Goal: Task Accomplishment & Management: Use online tool/utility

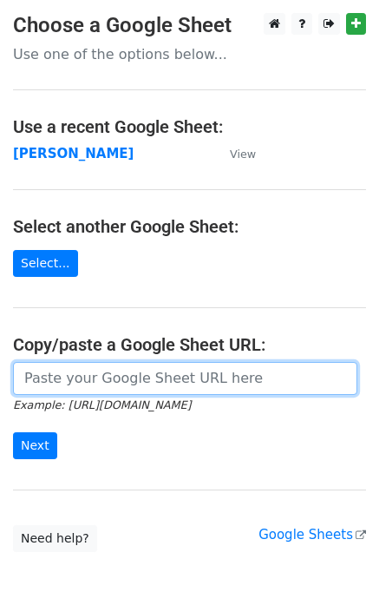
drag, startPoint x: 159, startPoint y: 380, endPoint x: 134, endPoint y: 395, distance: 29.2
click at [159, 380] on input "url" at bounding box center [185, 378] width 344 height 33
paste input "[URL][DOMAIN_NAME]"
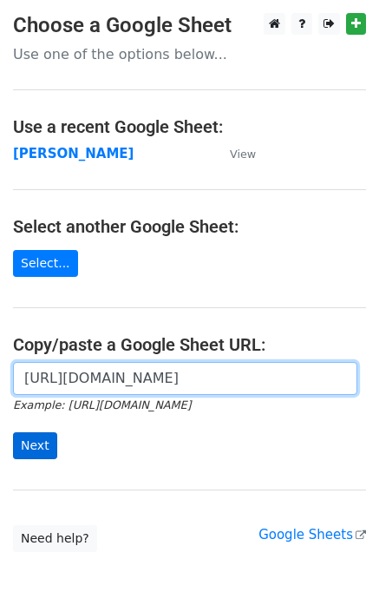
type input "https://docs.google.com/spreadsheets/d/11bLC5BOz7ltFbsCzUDuPCHu2NJERcBMDTjPpvxJ…"
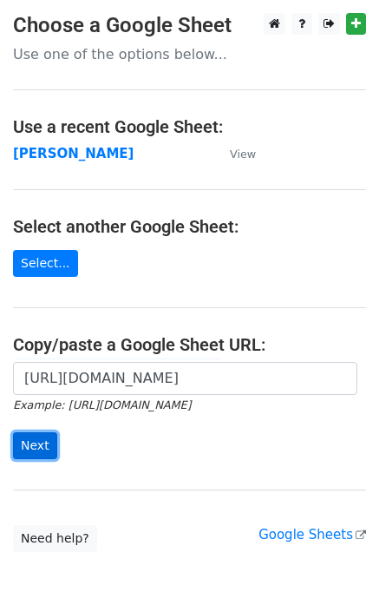
scroll to position [0, 0]
click at [43, 448] on input "Next" at bounding box center [35, 445] width 44 height 27
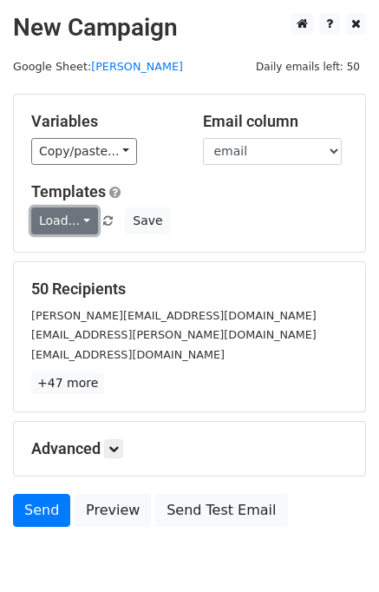
click at [52, 221] on link "Load..." at bounding box center [64, 220] width 67 height 27
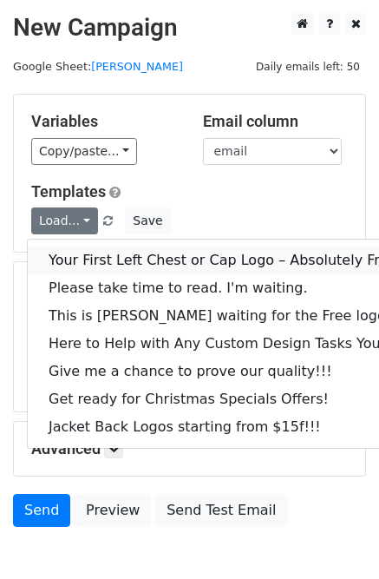
click at [69, 250] on link "Your First Left Chest or Cap Logo – Absolutely Free" at bounding box center [235, 260] width 414 height 28
